Goal: Information Seeking & Learning: Find specific fact

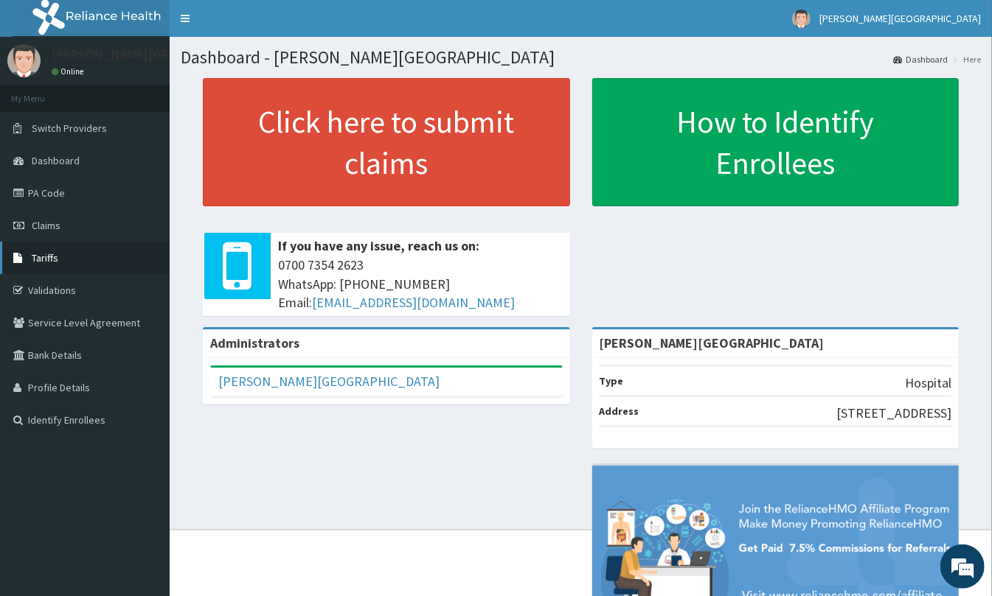
click at [65, 262] on link "Tariffs" at bounding box center [85, 258] width 170 height 32
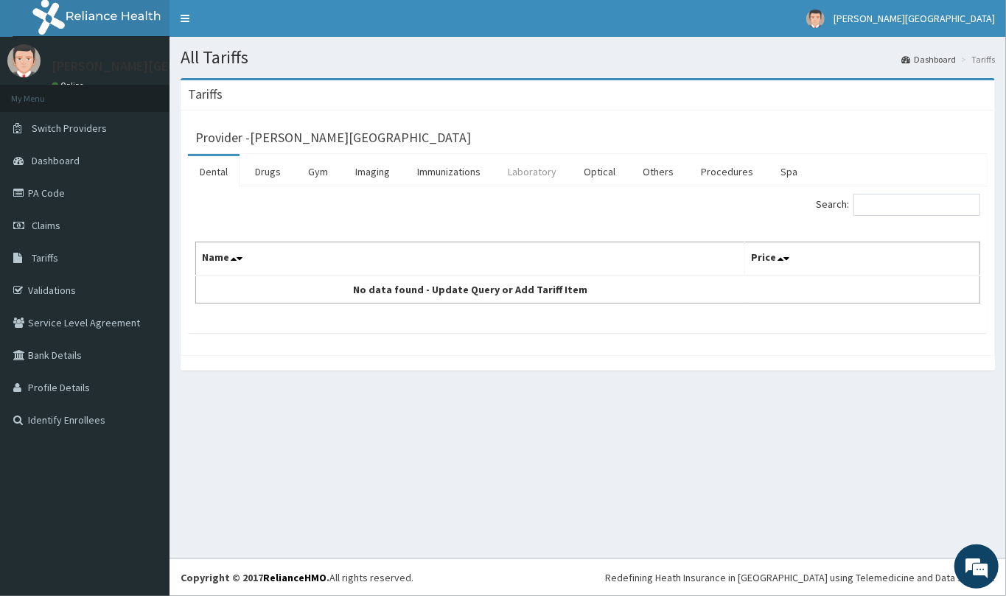
click at [547, 174] on link "Laboratory" at bounding box center [532, 171] width 72 height 31
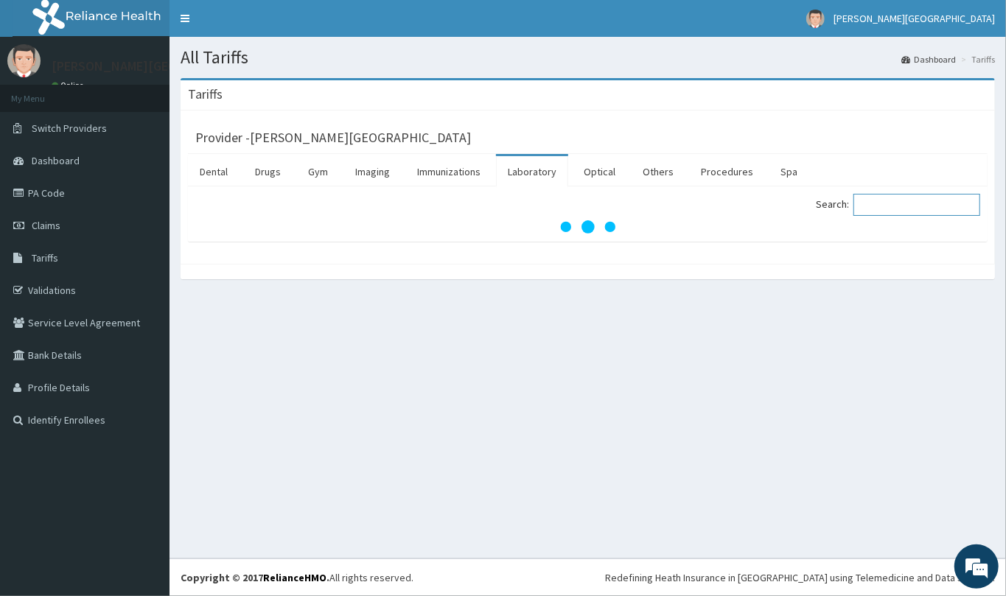
click at [871, 209] on input "Search:" at bounding box center [917, 205] width 127 height 22
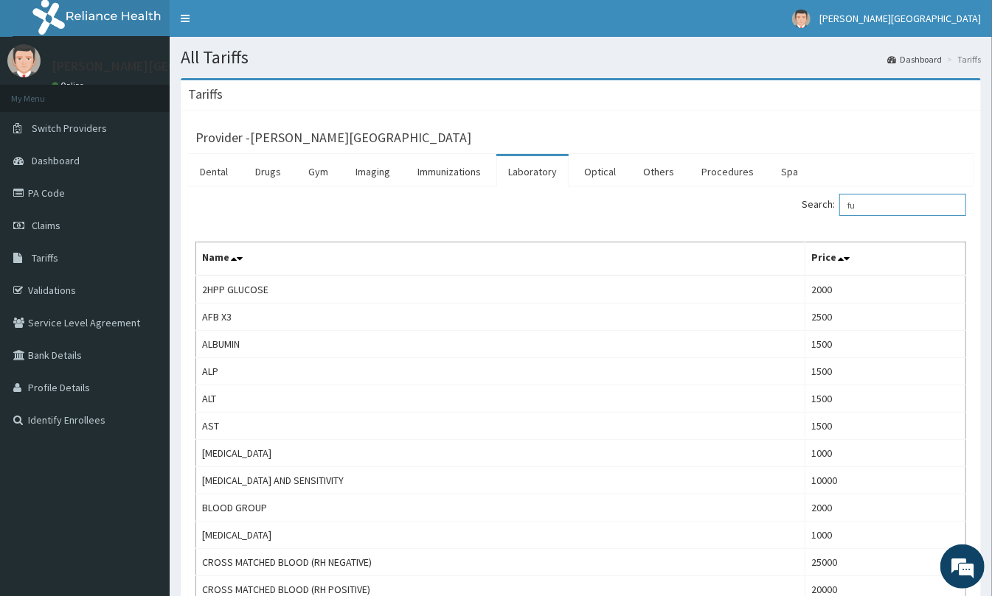
type input "f"
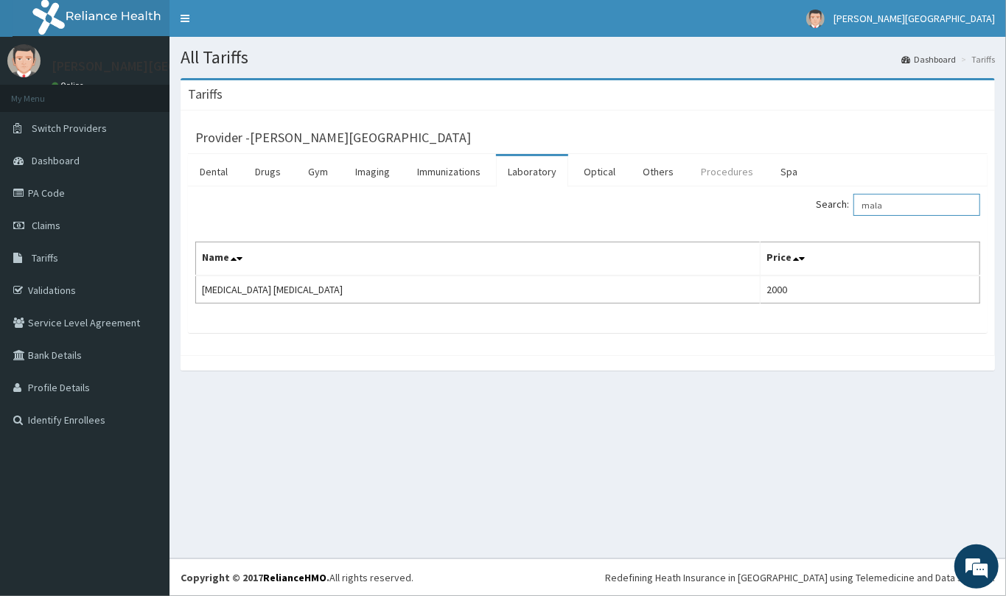
type input "mala"
click at [730, 171] on link "Procedures" at bounding box center [727, 171] width 76 height 31
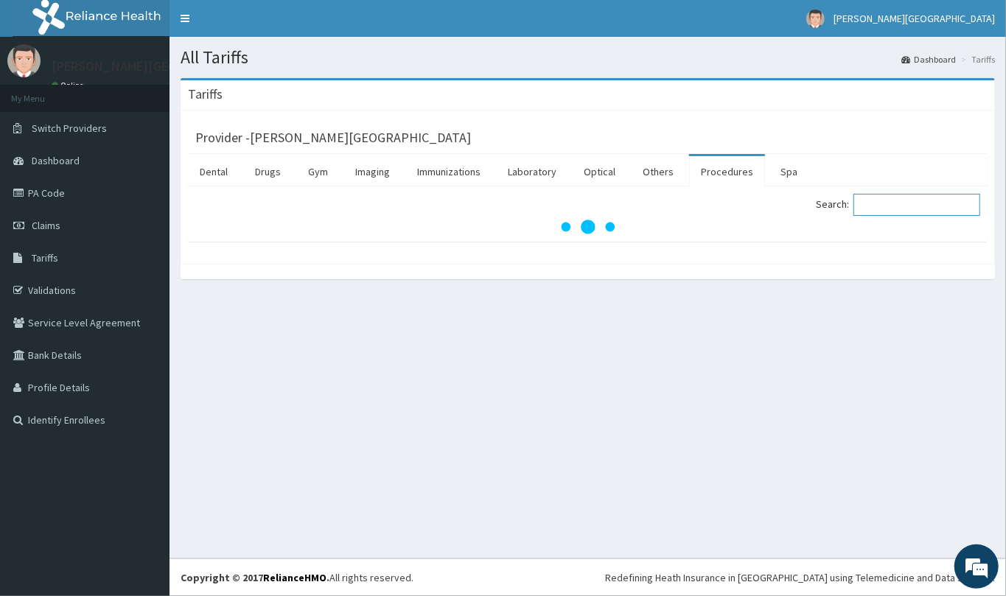
click at [871, 199] on input "Search:" at bounding box center [917, 205] width 127 height 22
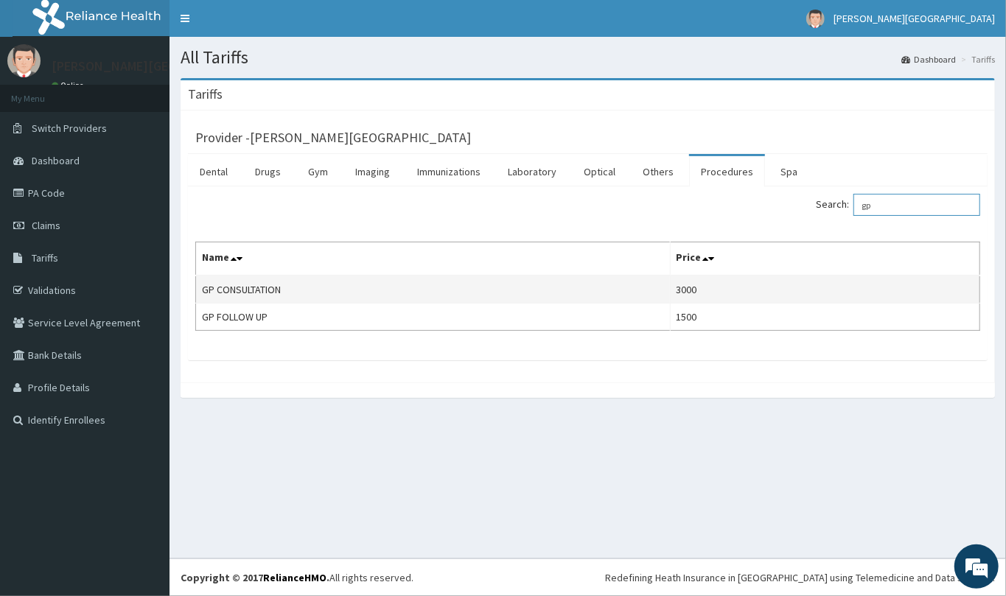
type input "g"
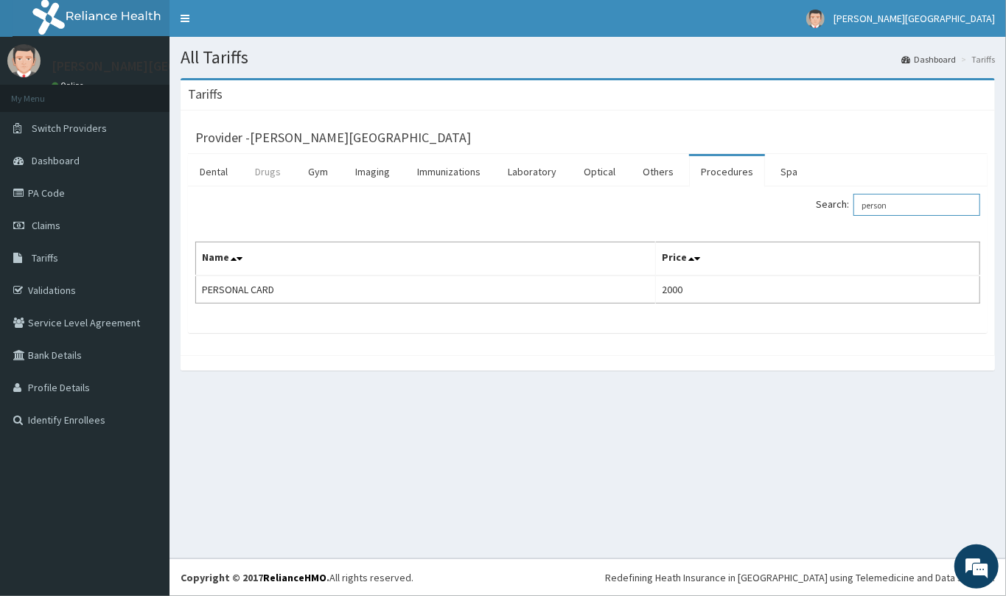
type input "person"
click at [264, 174] on link "Drugs" at bounding box center [267, 171] width 49 height 31
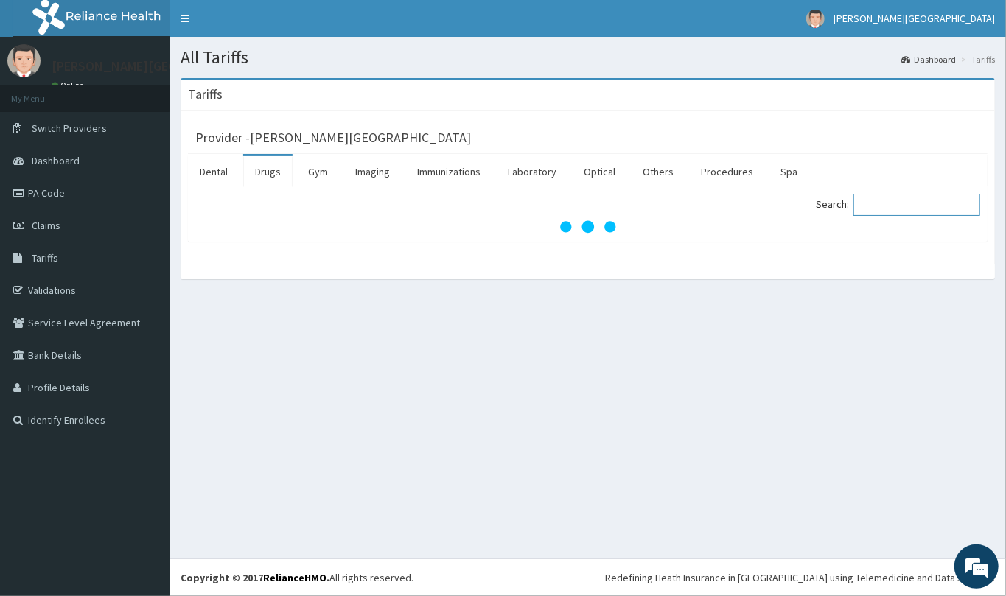
click at [886, 205] on input "Search:" at bounding box center [917, 205] width 127 height 22
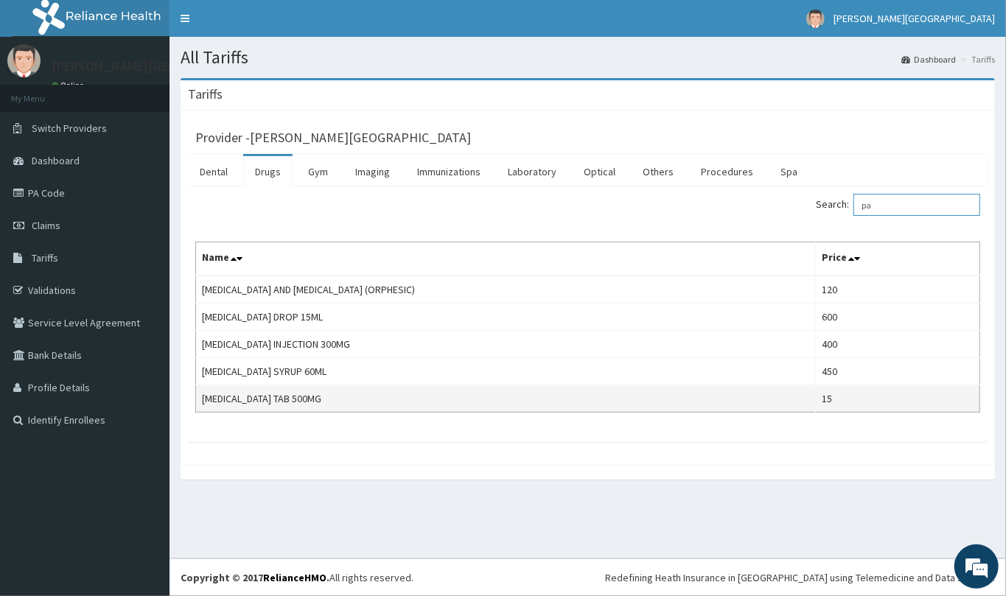
type input "p"
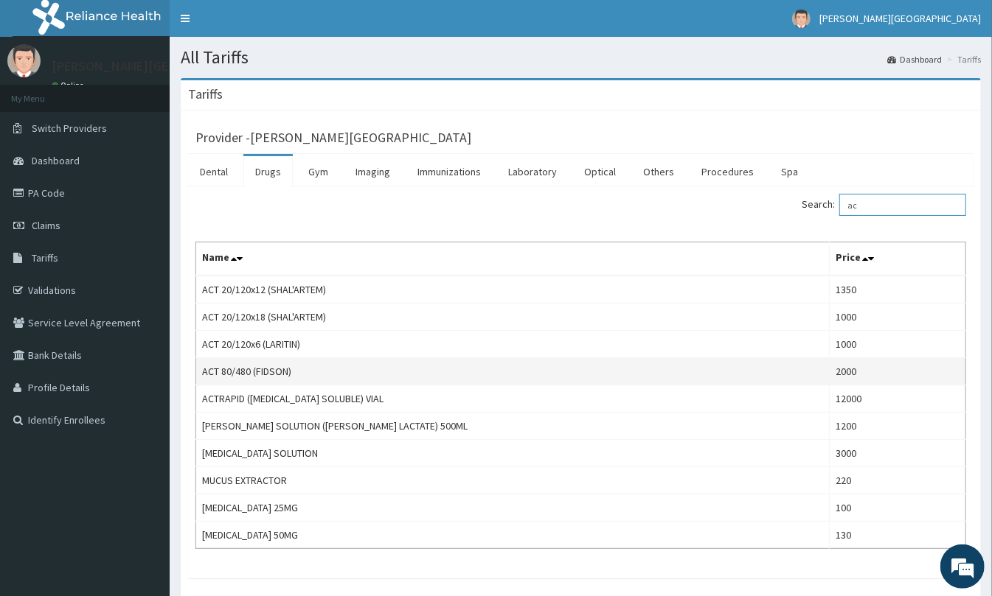
type input "a"
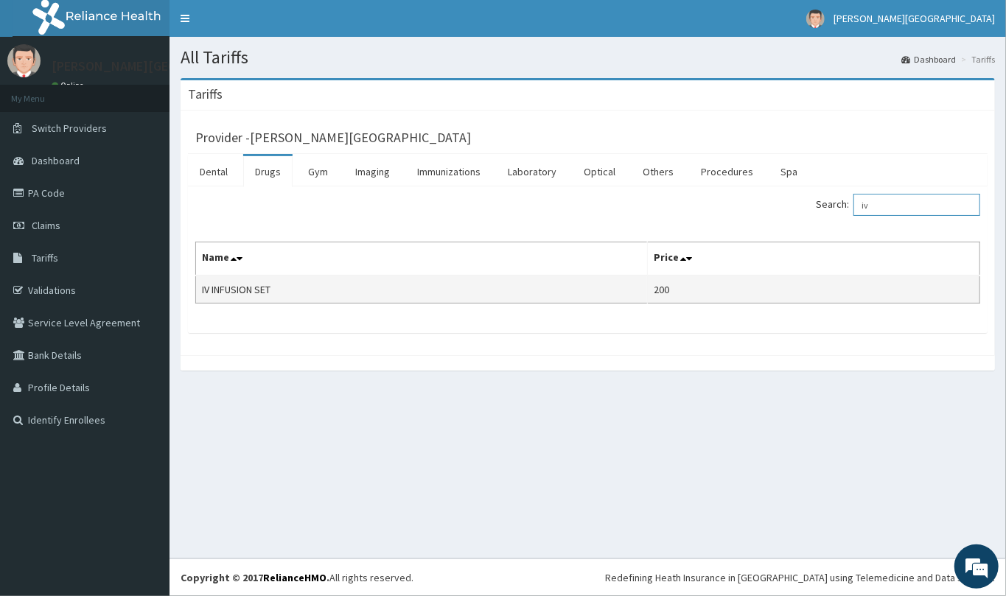
type input "i"
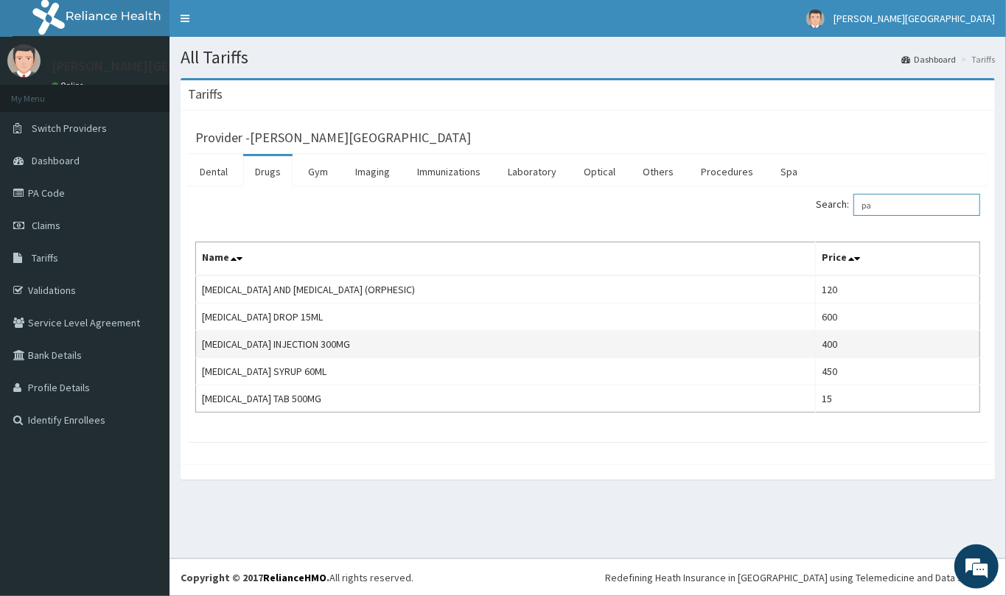
type input "p"
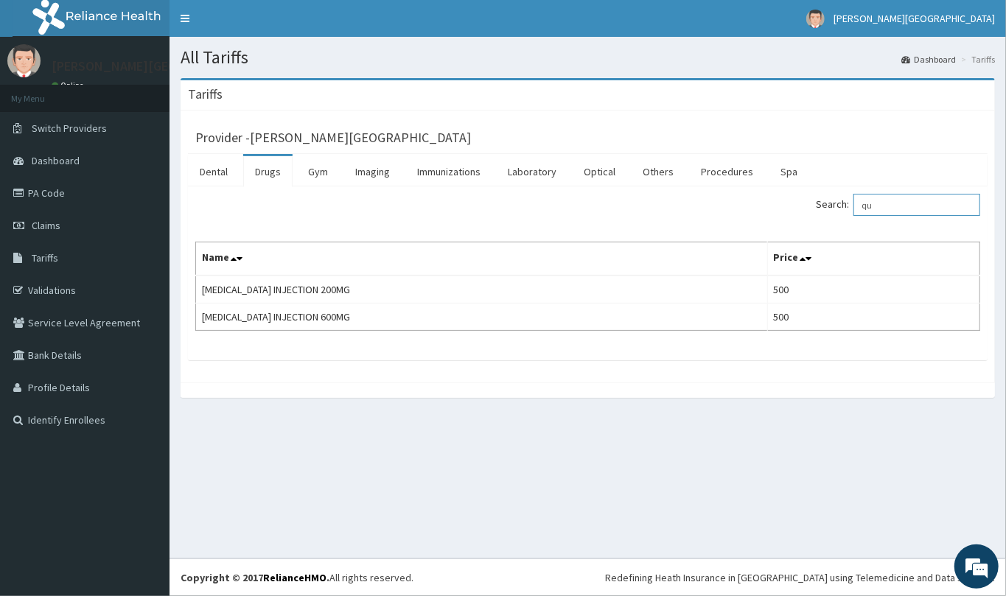
type input "q"
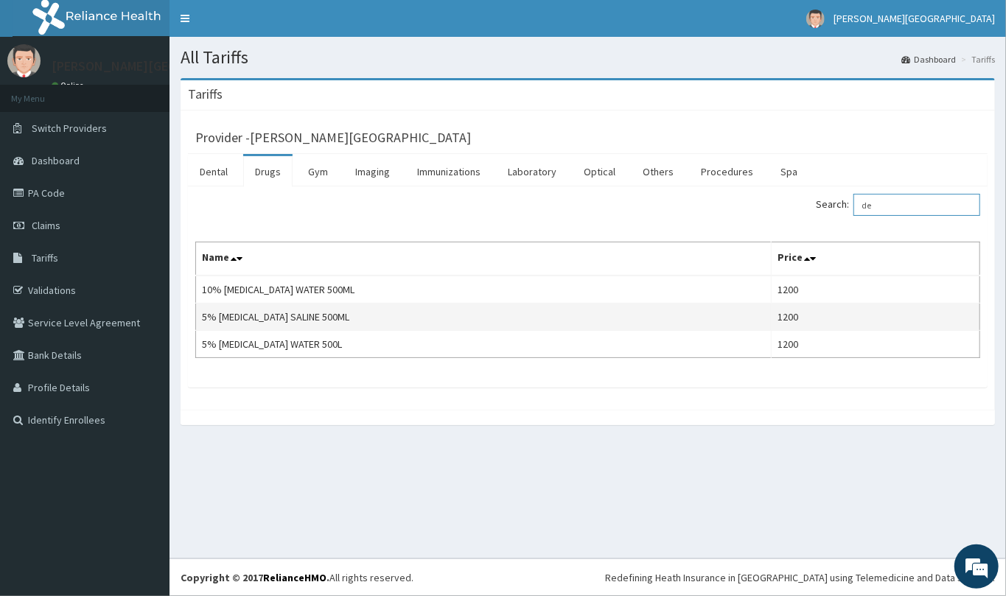
type input "d"
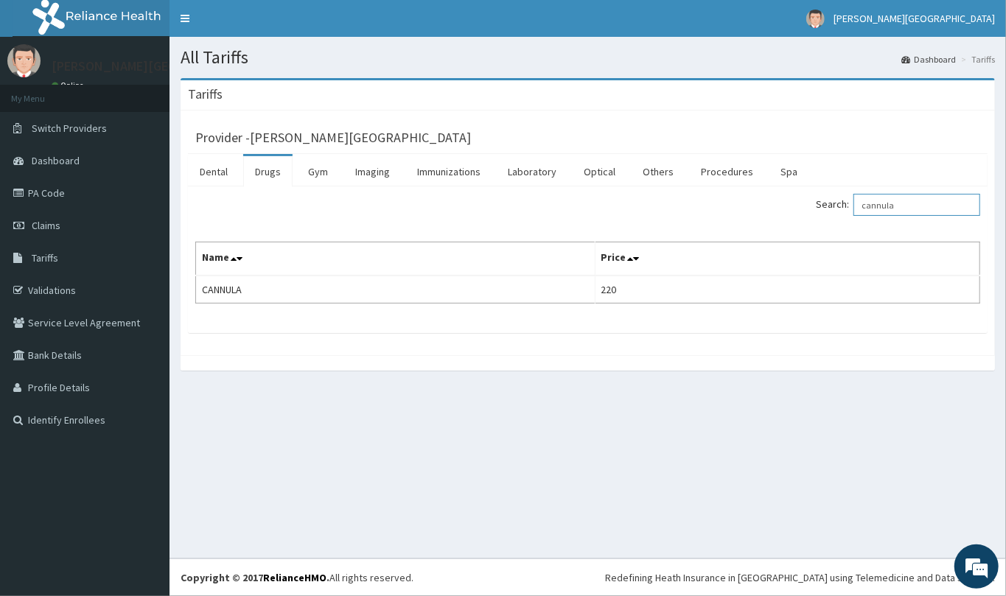
type input "cannula"
click at [49, 189] on link "PA Code" at bounding box center [85, 193] width 170 height 32
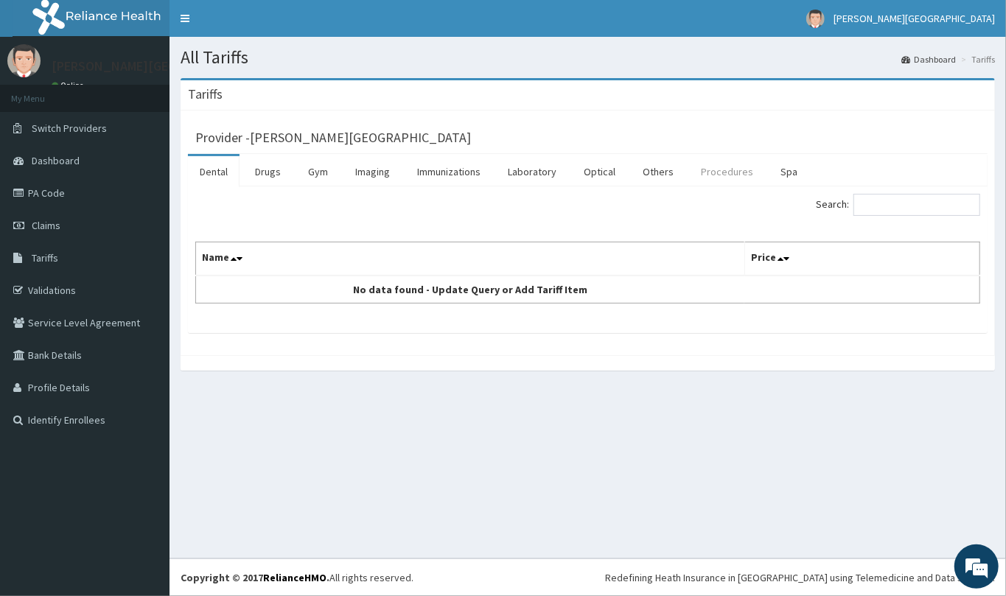
click at [762, 170] on link "Procedures" at bounding box center [727, 171] width 76 height 31
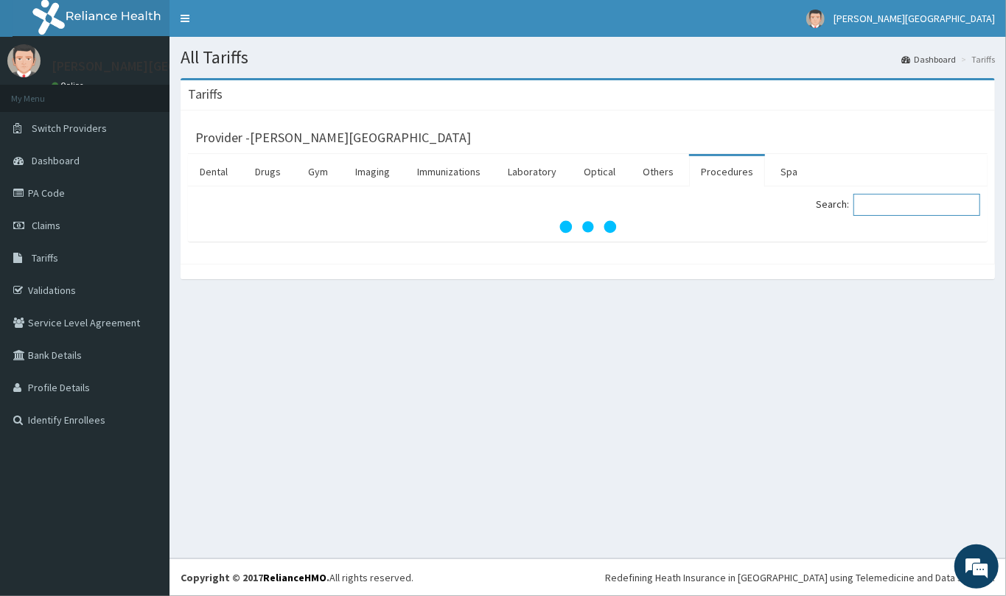
click at [888, 201] on input "Search:" at bounding box center [917, 205] width 127 height 22
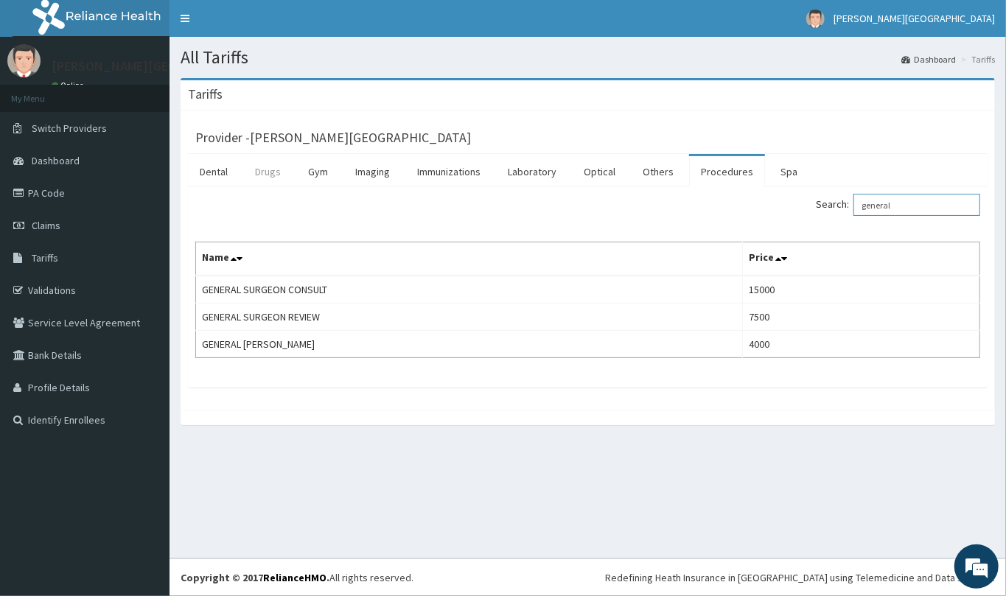
type input "general"
drag, startPoint x: 263, startPoint y: 174, endPoint x: 313, endPoint y: 181, distance: 49.8
click at [264, 173] on link "Drugs" at bounding box center [267, 171] width 49 height 31
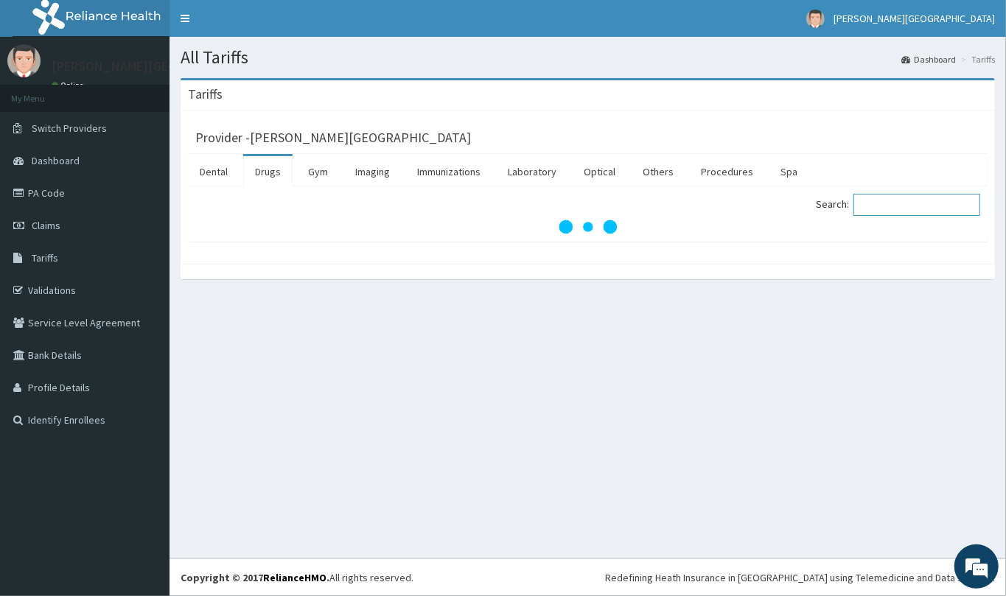
click at [889, 205] on input "Search:" at bounding box center [917, 205] width 127 height 22
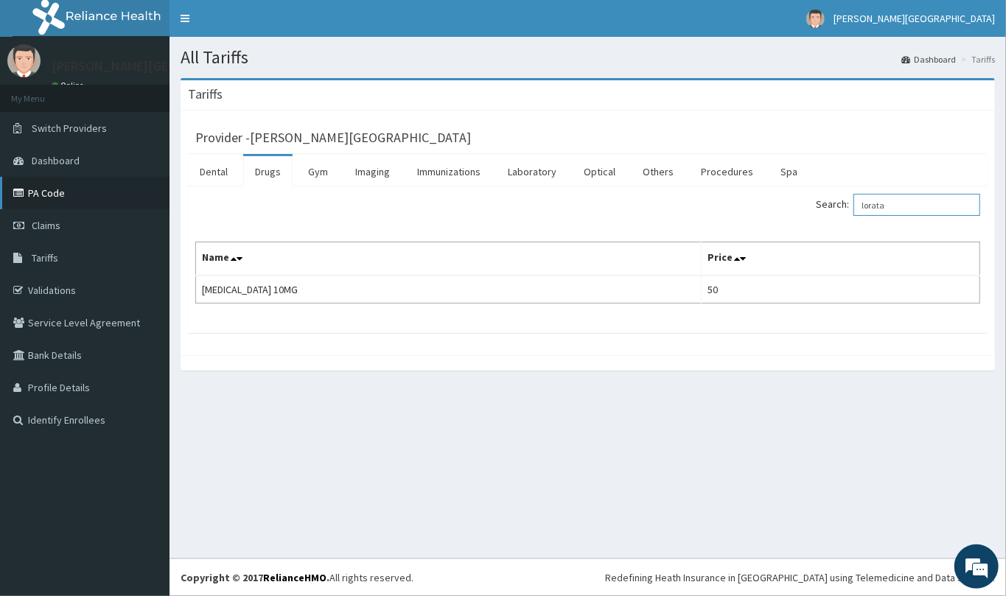
type input "lorata"
click at [74, 184] on link "PA Code" at bounding box center [85, 193] width 170 height 32
